Goal: Task Accomplishment & Management: Use online tool/utility

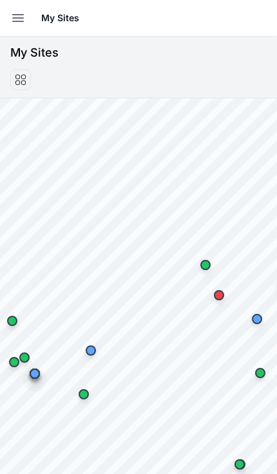
click at [8, 15] on button "Open sidebar" at bounding box center [18, 18] width 28 height 28
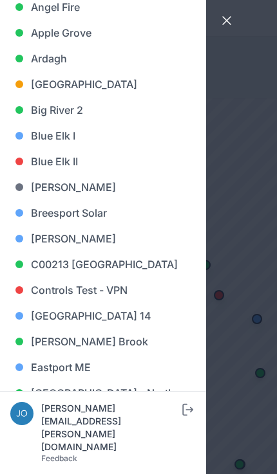
scroll to position [144, 0]
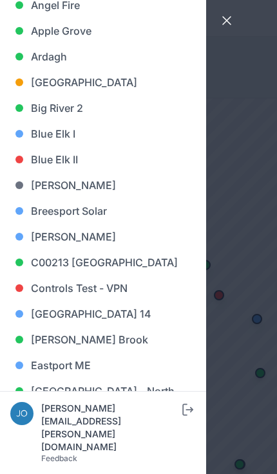
click at [71, 110] on link "Big River 2" at bounding box center [102, 108] width 185 height 26
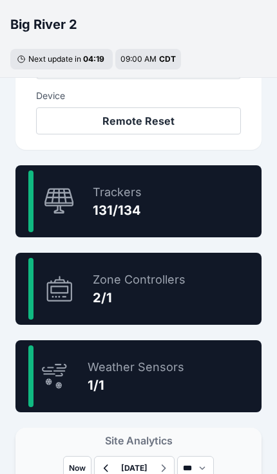
click at [180, 208] on div "97.8 % Trackers 131/134" at bounding box center [138, 201] width 246 height 72
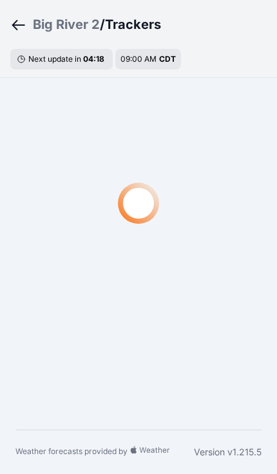
scroll to position [39, 0]
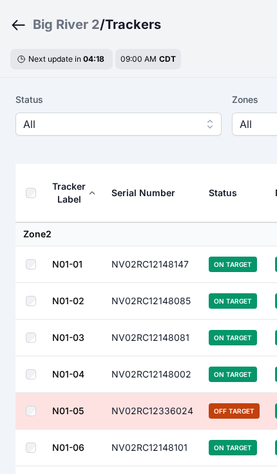
click at [167, 127] on span "All" at bounding box center [109, 123] width 172 height 15
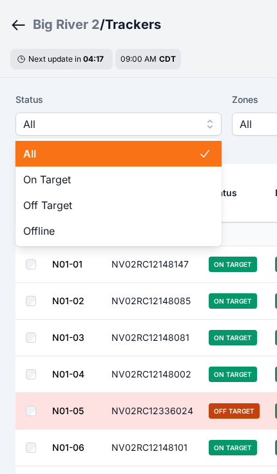
click at [131, 210] on span "Off Target" at bounding box center [110, 204] width 175 height 15
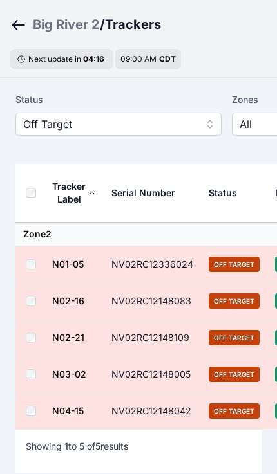
click at [44, 193] on th at bounding box center [33, 193] width 36 height 59
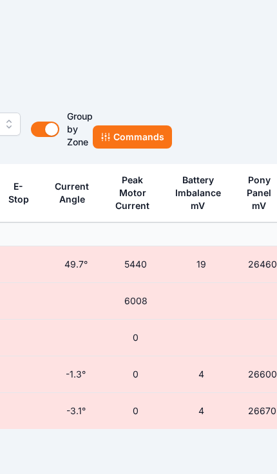
scroll to position [39, 419]
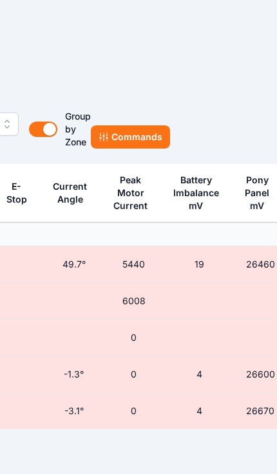
click at [152, 138] on button "Commands" at bounding box center [130, 136] width 79 height 23
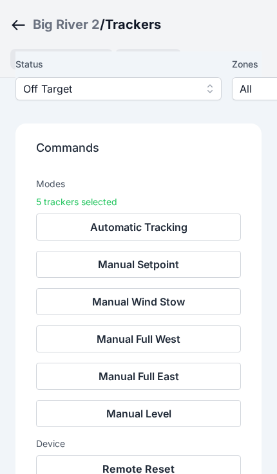
scroll to position [128, 0]
click at [163, 473] on button "Remote Reset" at bounding box center [138, 468] width 205 height 27
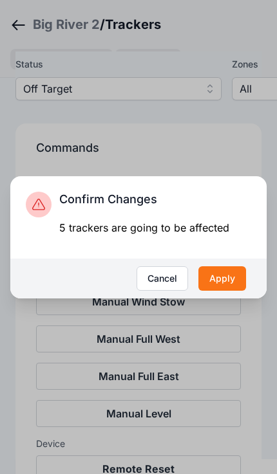
click at [231, 291] on button "Apply" at bounding box center [222, 278] width 48 height 24
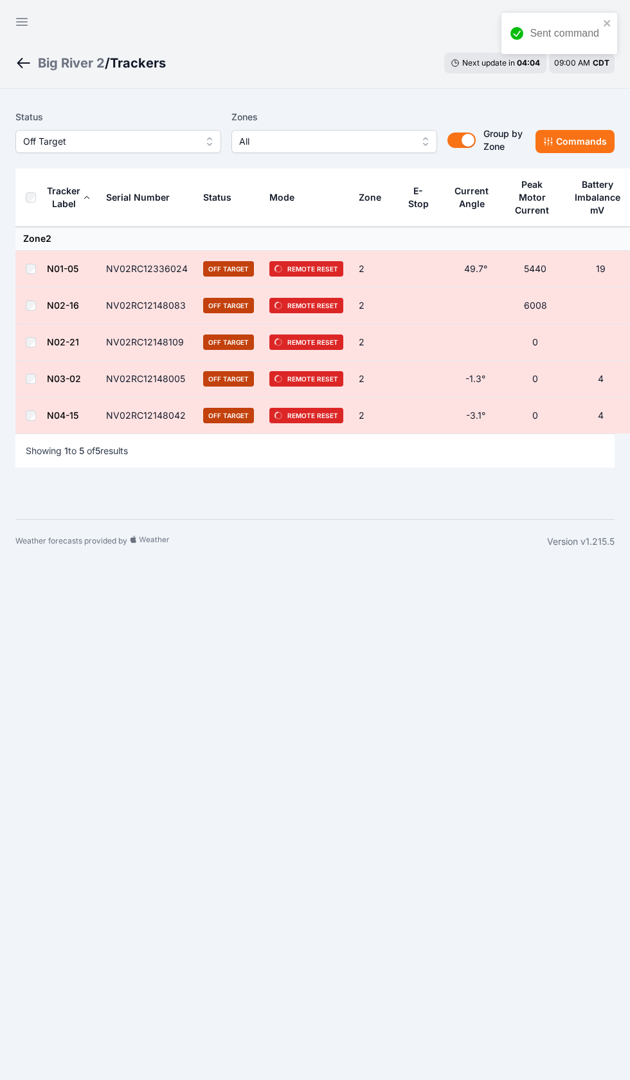
click at [18, 30] on button "Open sidebar" at bounding box center [21, 21] width 31 height 31
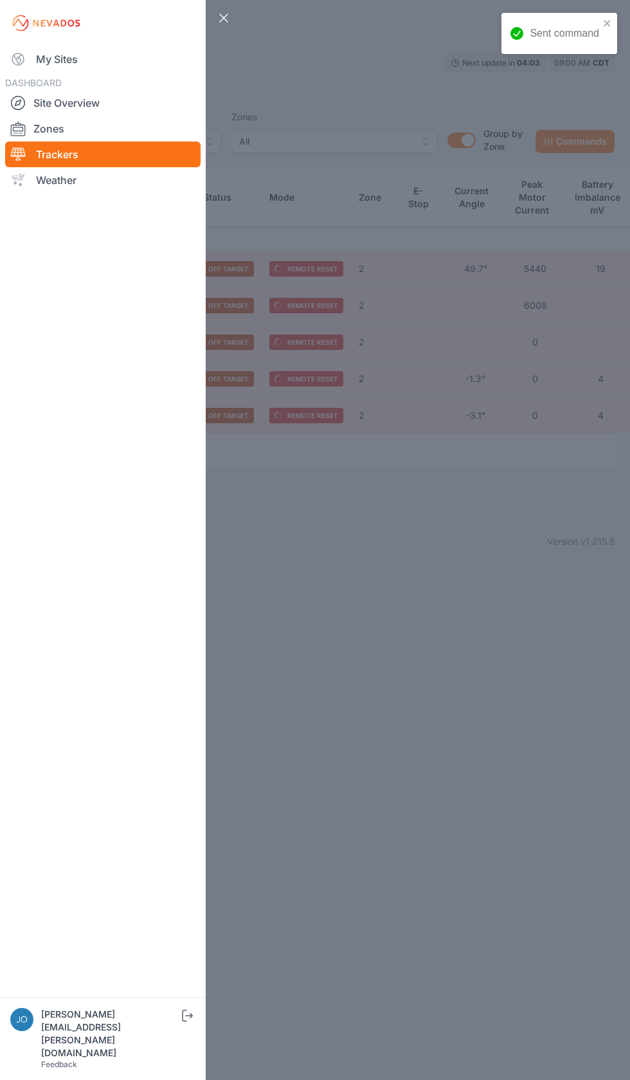
click at [32, 59] on link "My Sites" at bounding box center [103, 59] width 196 height 26
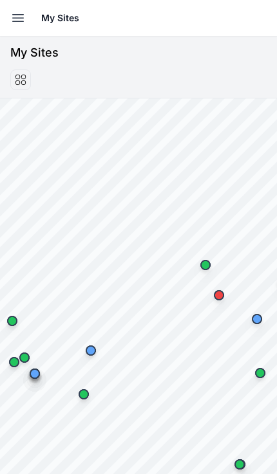
click at [8, 15] on button "Open sidebar" at bounding box center [18, 18] width 28 height 28
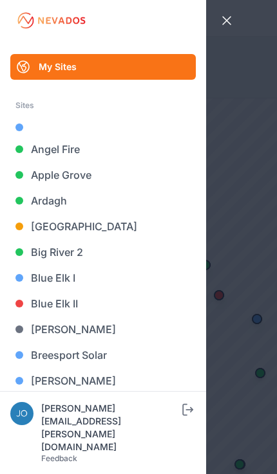
click at [64, 306] on link "Blue Elk II" at bounding box center [102, 304] width 185 height 26
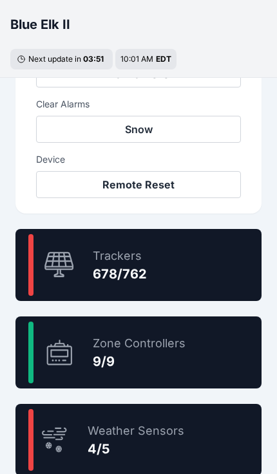
scroll to position [659, 0]
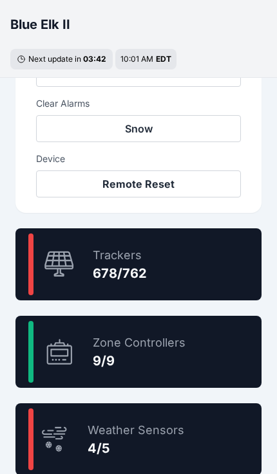
click at [188, 259] on div "89.0 % Trackers 678/762" at bounding box center [138, 264] width 246 height 72
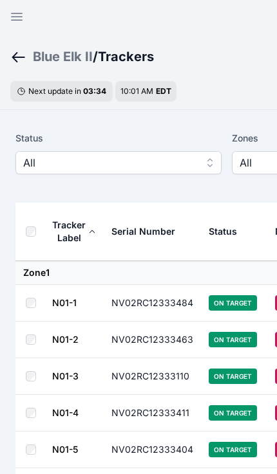
click at [65, 306] on link "N01-1" at bounding box center [64, 302] width 24 height 11
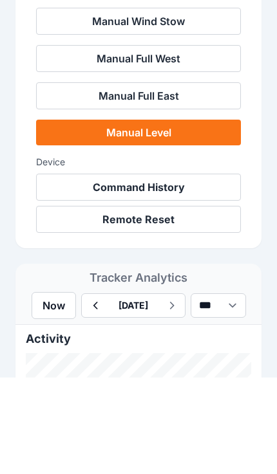
scroll to position [622, 0]
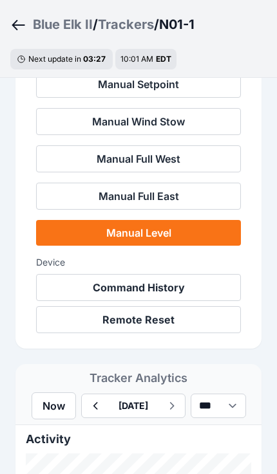
click at [183, 289] on button "Command History" at bounding box center [138, 287] width 205 height 27
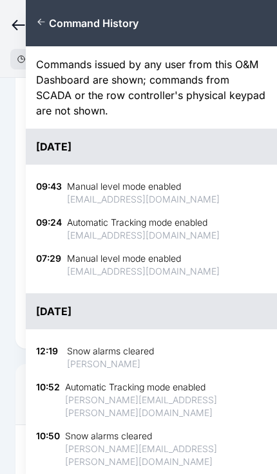
click at [37, 24] on icon "button" at bounding box center [41, 22] width 10 height 10
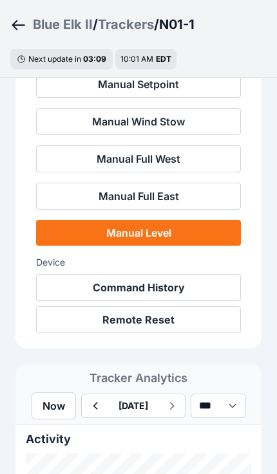
click at [12, 23] on icon "Breadcrumb" at bounding box center [18, 24] width 16 height 15
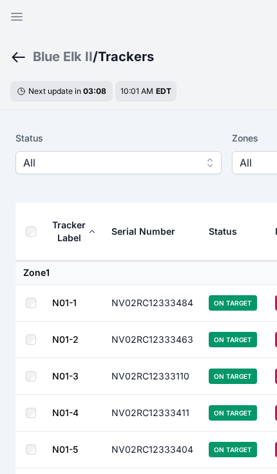
click at [8, 8] on button "Open sidebar" at bounding box center [16, 16] width 31 height 31
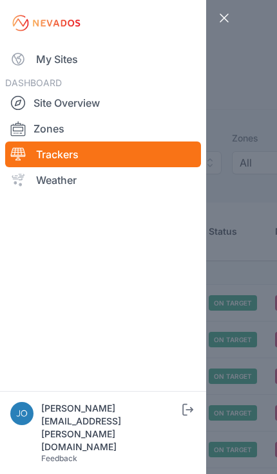
click at [43, 55] on link "My Sites" at bounding box center [103, 59] width 196 height 26
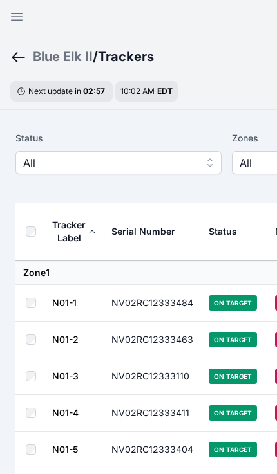
click at [11, 19] on icon "button" at bounding box center [16, 16] width 15 height 15
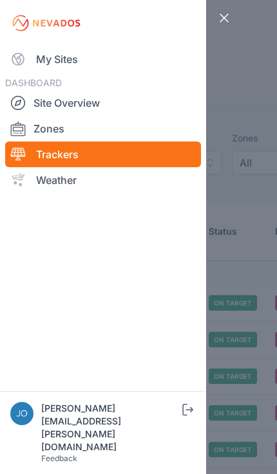
click at [40, 62] on link "My Sites" at bounding box center [103, 59] width 196 height 26
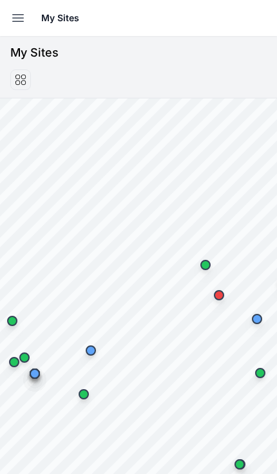
click at [17, 15] on icon "button" at bounding box center [18, 18] width 11 height 7
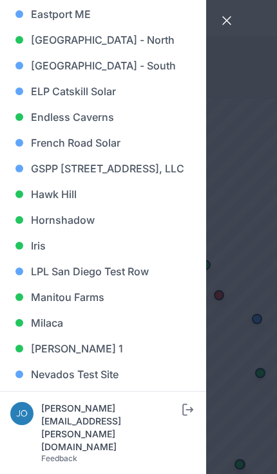
scroll to position [497, 0]
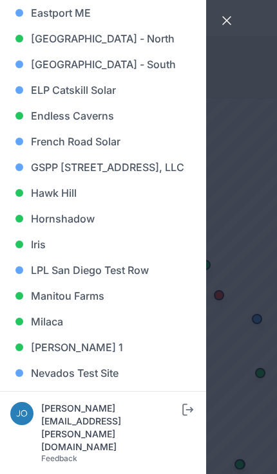
click at [49, 257] on link "Iris" at bounding box center [102, 245] width 185 height 26
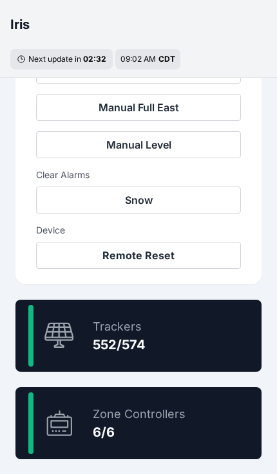
click at [191, 338] on div "96.2 % Trackers 552/574" at bounding box center [138, 336] width 246 height 72
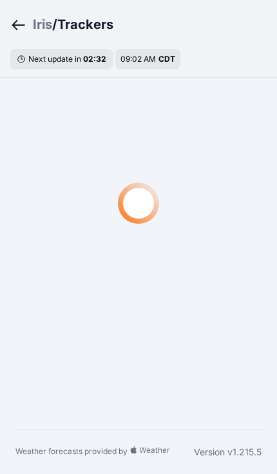
scroll to position [39, 0]
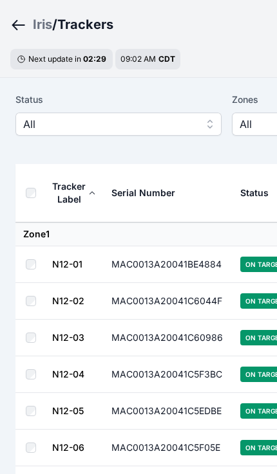
click at [171, 123] on span "All" at bounding box center [109, 123] width 172 height 15
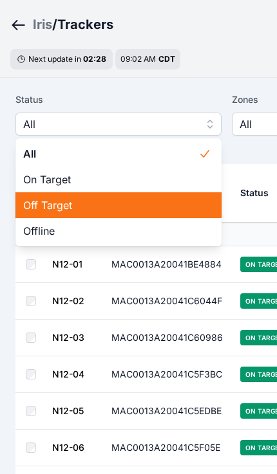
click at [132, 209] on span "Off Target" at bounding box center [110, 204] width 175 height 15
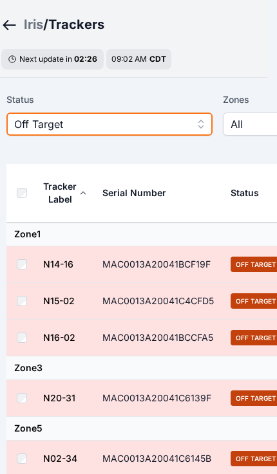
scroll to position [39, 4]
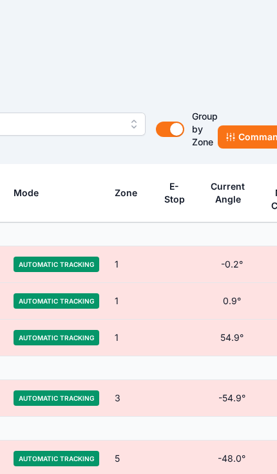
click at [242, 128] on button "Commands" at bounding box center [256, 136] width 79 height 23
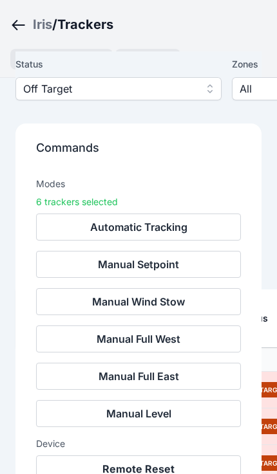
scroll to position [300, 0]
click at [167, 477] on button "Remote Reset" at bounding box center [138, 468] width 205 height 27
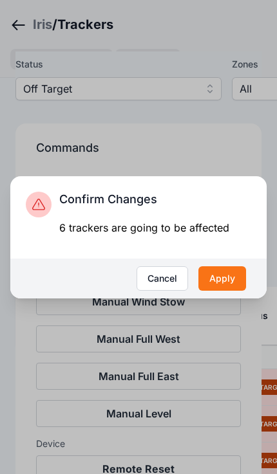
click at [232, 291] on button "Apply" at bounding box center [222, 278] width 48 height 24
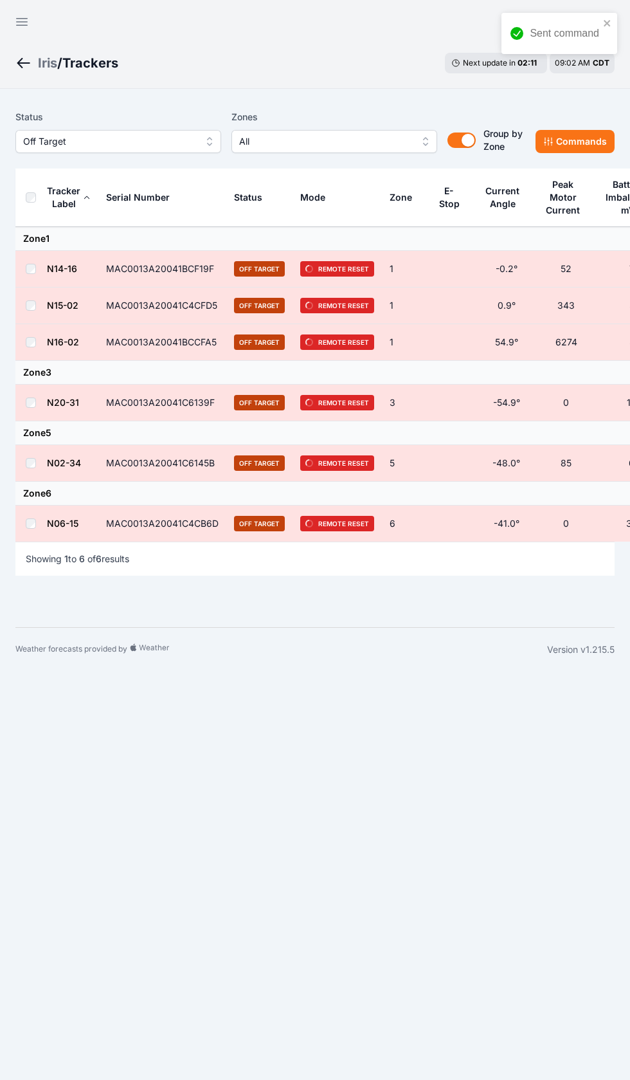
click at [16, 19] on icon "button" at bounding box center [21, 21] width 15 height 15
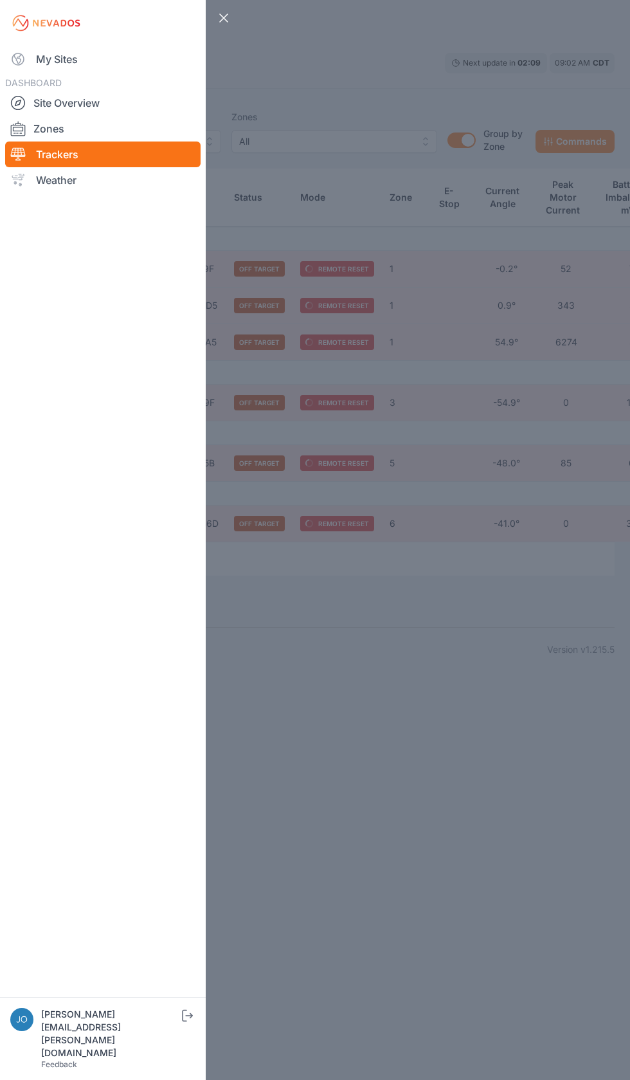
click at [17, 58] on icon at bounding box center [17, 58] width 15 height 15
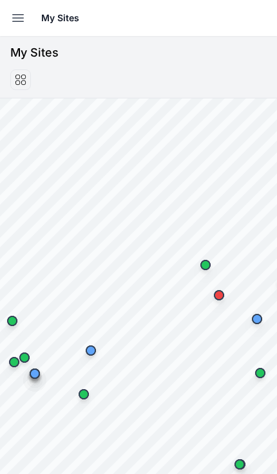
click at [10, 18] on icon "button" at bounding box center [17, 17] width 15 height 15
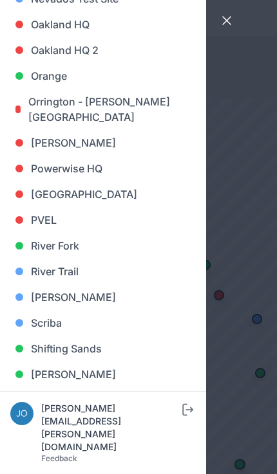
scroll to position [883, 0]
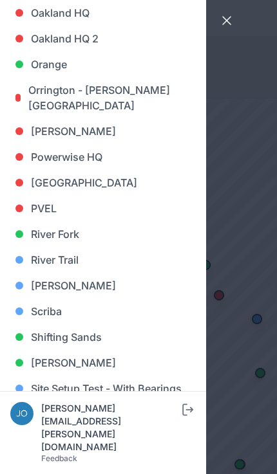
click at [68, 232] on link "River Fork" at bounding box center [102, 234] width 185 height 26
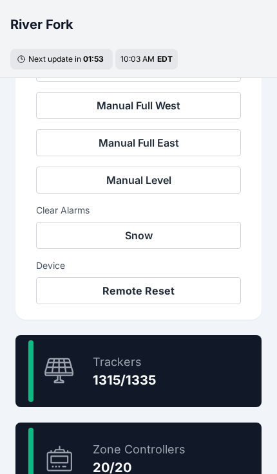
scroll to position [551, 0]
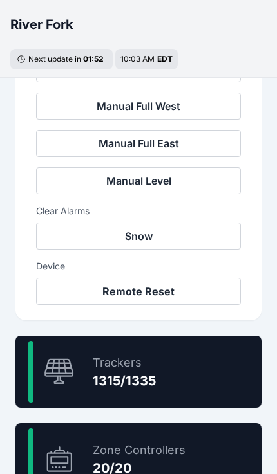
click at [194, 384] on div "98.5 % Trackers 1315/1335" at bounding box center [138, 372] width 246 height 72
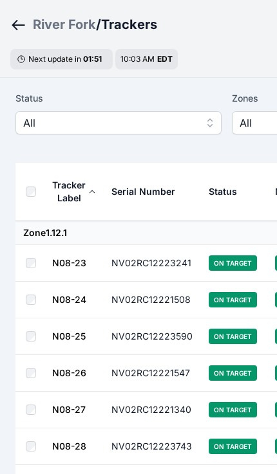
scroll to position [40, 1]
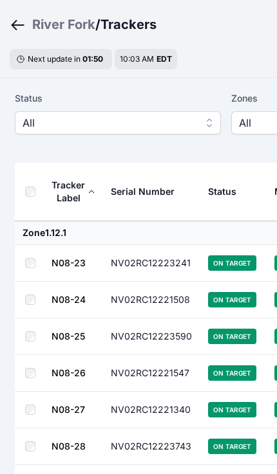
click at [30, 115] on span "All" at bounding box center [109, 122] width 172 height 15
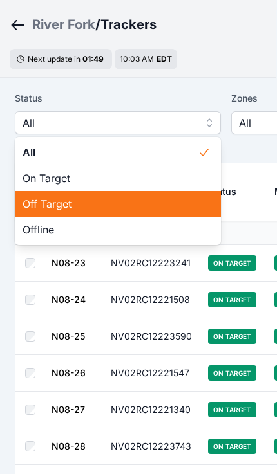
click at [37, 205] on span "Off Target" at bounding box center [110, 203] width 175 height 15
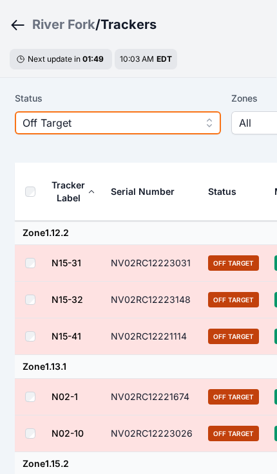
scroll to position [40, 0]
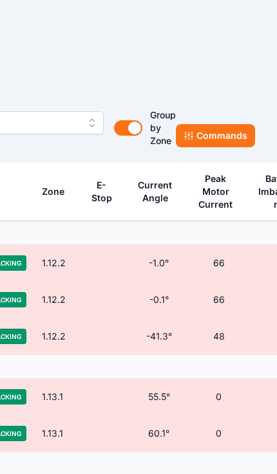
click at [224, 136] on button "Commands" at bounding box center [215, 135] width 79 height 23
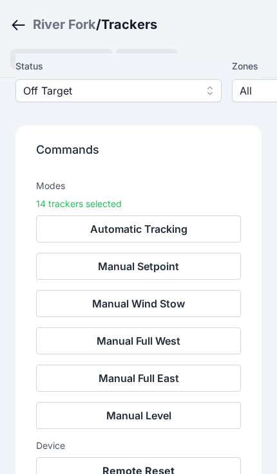
scroll to position [98, 0]
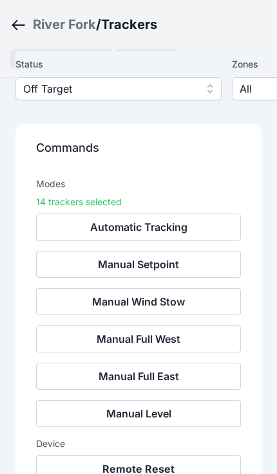
click at [158, 467] on button "Remote Reset" at bounding box center [138, 468] width 205 height 27
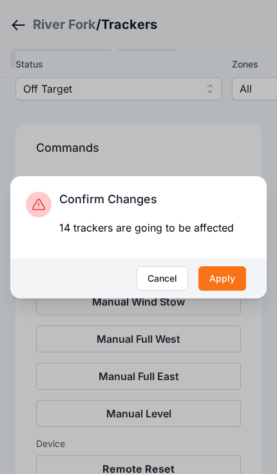
click at [224, 291] on button "Apply" at bounding box center [222, 278] width 48 height 24
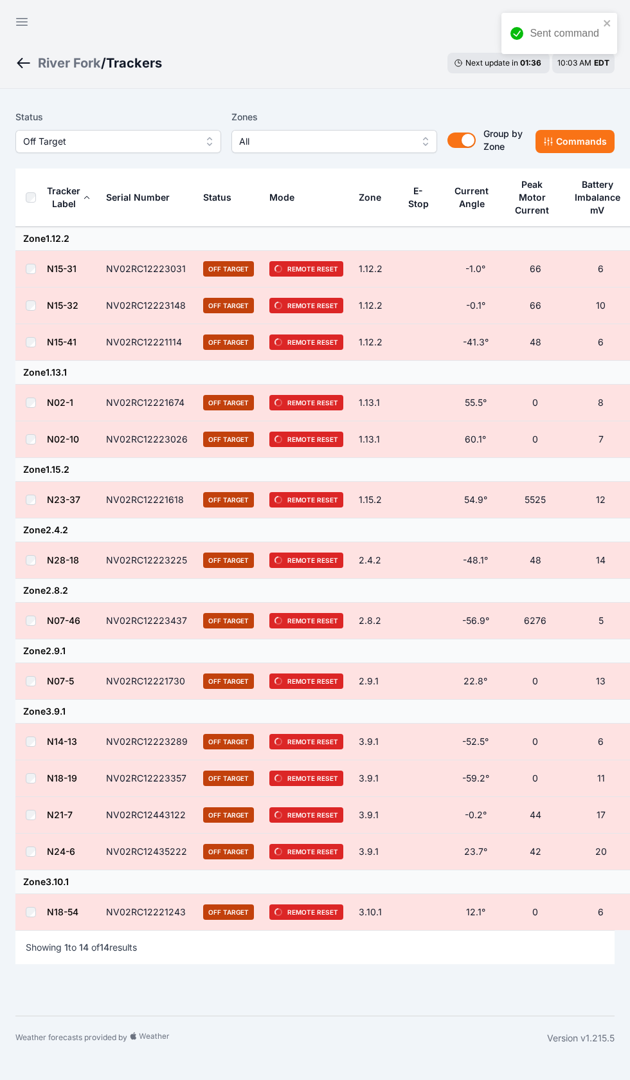
click at [19, 26] on icon "button" at bounding box center [21, 21] width 15 height 15
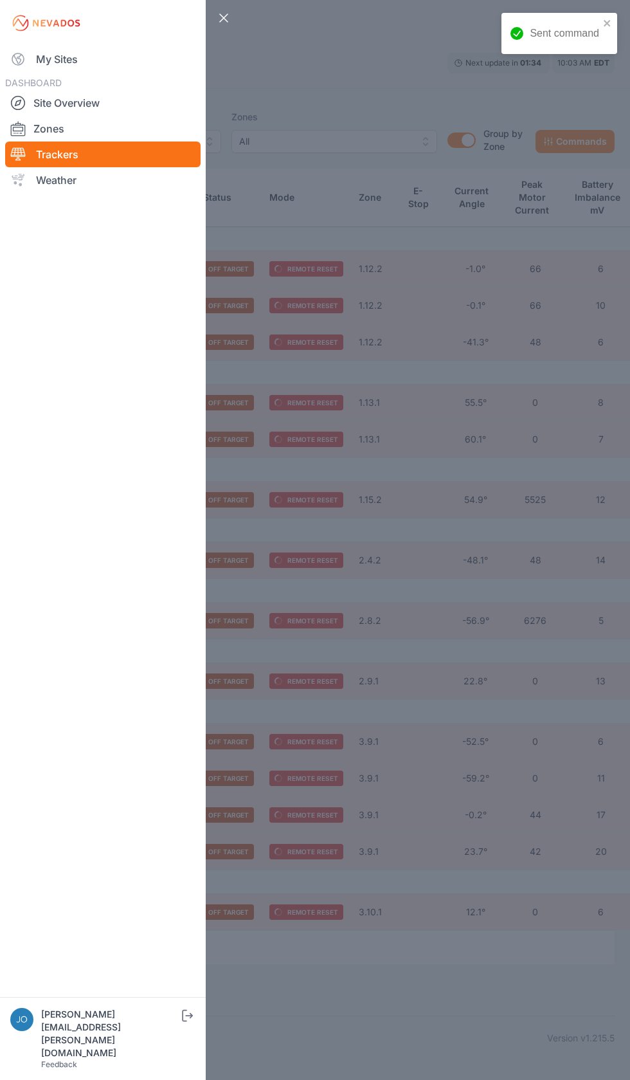
click at [30, 52] on link "My Sites" at bounding box center [103, 59] width 196 height 26
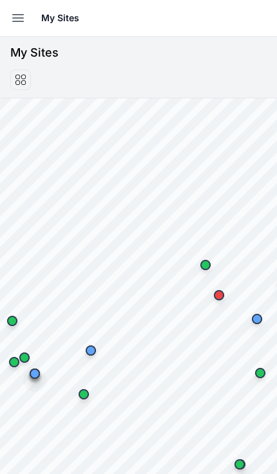
click at [17, 15] on icon "button" at bounding box center [17, 17] width 15 height 15
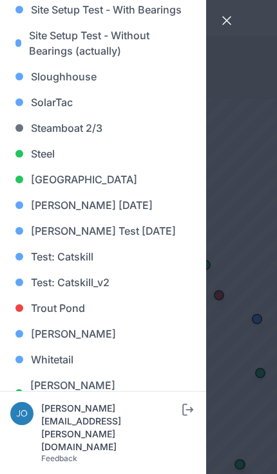
scroll to position [1261, 0]
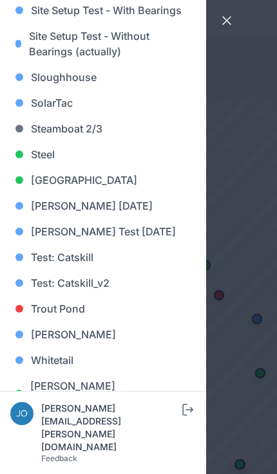
click at [75, 181] on link "[GEOGRAPHIC_DATA]" at bounding box center [102, 180] width 185 height 26
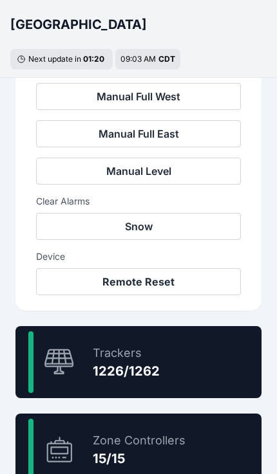
click at [169, 368] on div "97.1 % Trackers 1226/1262" at bounding box center [138, 362] width 246 height 72
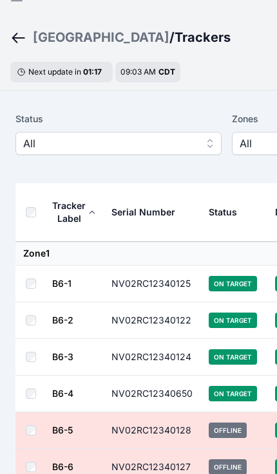
click at [169, 144] on span "All" at bounding box center [109, 143] width 172 height 15
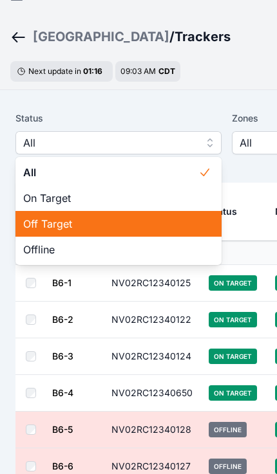
click at [118, 219] on span "Off Target" at bounding box center [110, 223] width 175 height 15
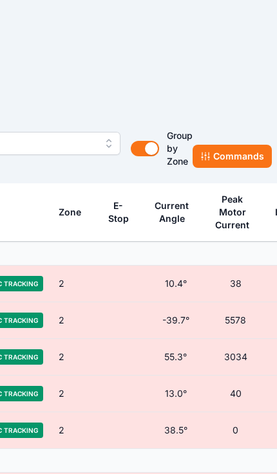
click at [231, 157] on button "Commands" at bounding box center [231, 156] width 79 height 23
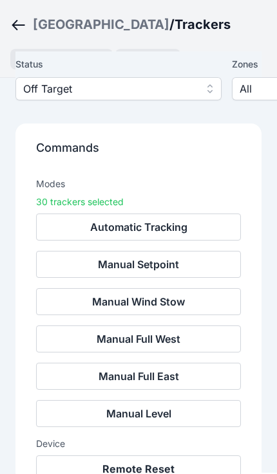
scroll to position [114, 0]
click at [158, 470] on button "Remote Reset" at bounding box center [138, 468] width 205 height 27
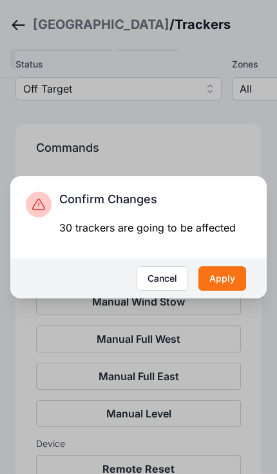
click at [226, 291] on button "Apply" at bounding box center [222, 278] width 48 height 24
